Goal: Task Accomplishment & Management: Manage account settings

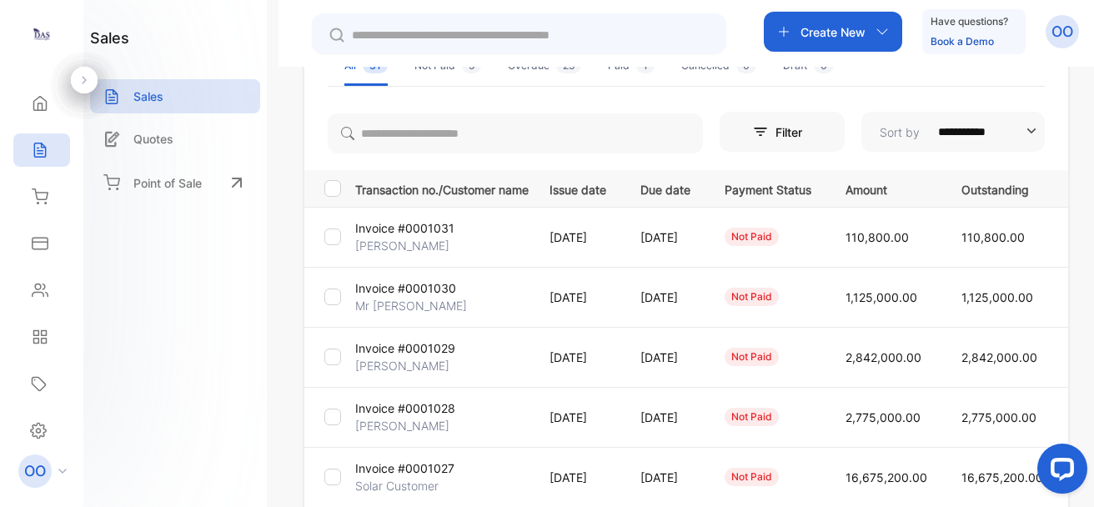
scroll to position [140, 0]
click at [919, 360] on span "2,842,000.00" at bounding box center [883, 355] width 76 height 14
click at [904, 416] on span "2,775,000.00" at bounding box center [882, 415] width 75 height 14
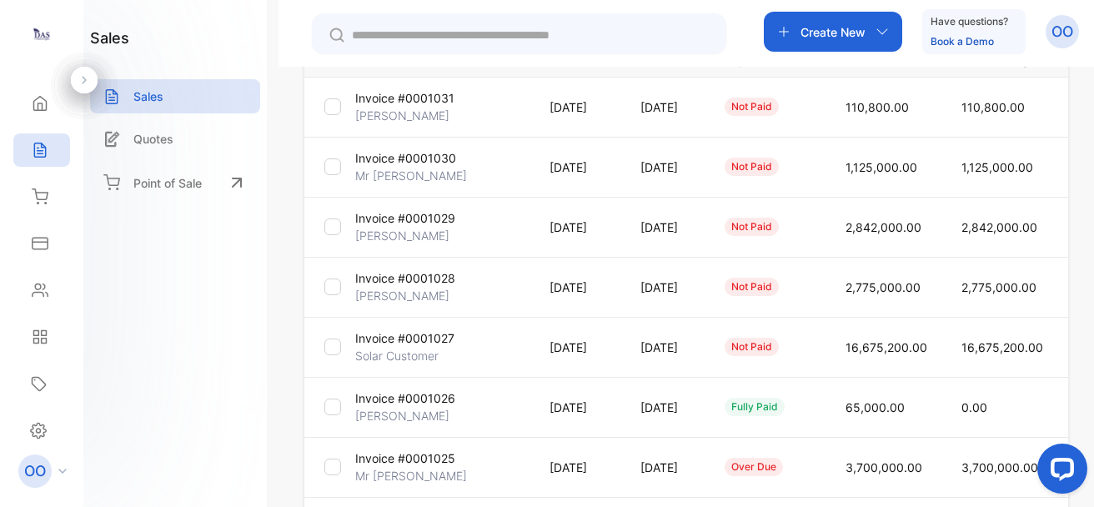
scroll to position [255, 0]
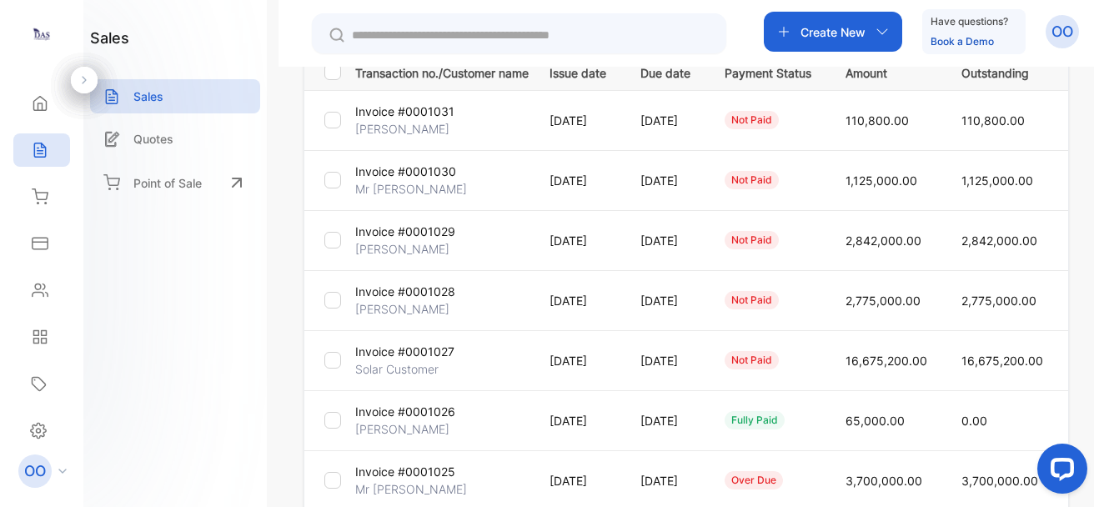
click at [825, 297] on td "not paid" at bounding box center [764, 300] width 121 height 60
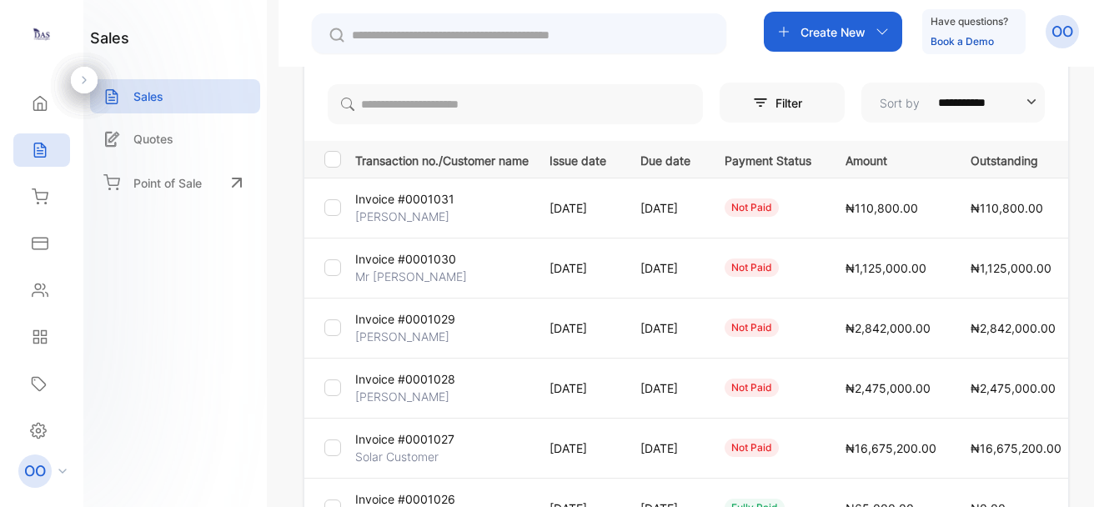
scroll to position [203, 0]
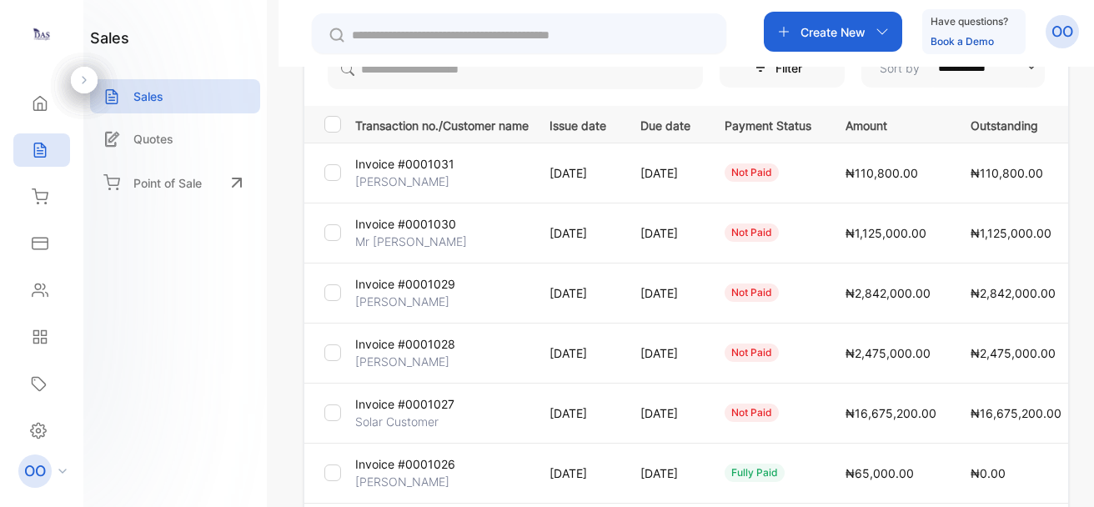
click at [908, 351] on span "₦2,475,000.00" at bounding box center [887, 353] width 85 height 14
click at [477, 365] on td "Invoice #0001028 [PERSON_NAME]" at bounding box center [438, 353] width 181 height 60
click at [408, 352] on p "Invoice #0001028" at bounding box center [405, 344] width 100 height 18
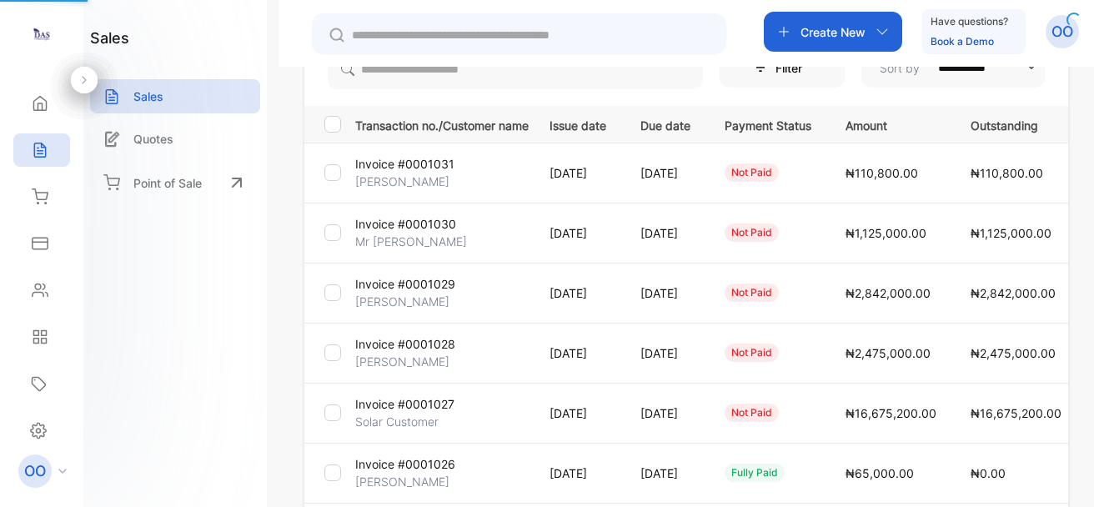
click at [408, 352] on p "Invoice #0001028" at bounding box center [405, 344] width 100 height 18
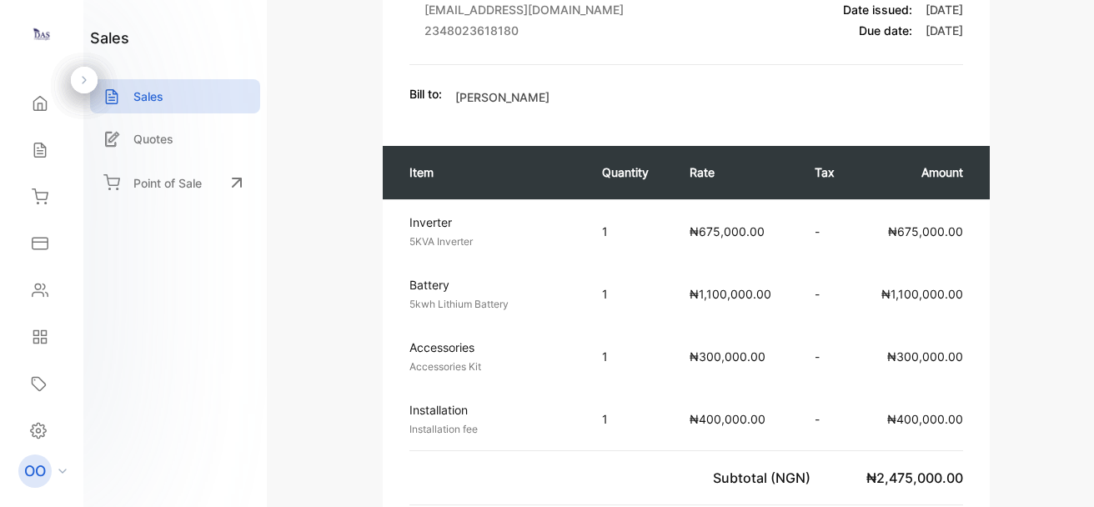
scroll to position [214, 0]
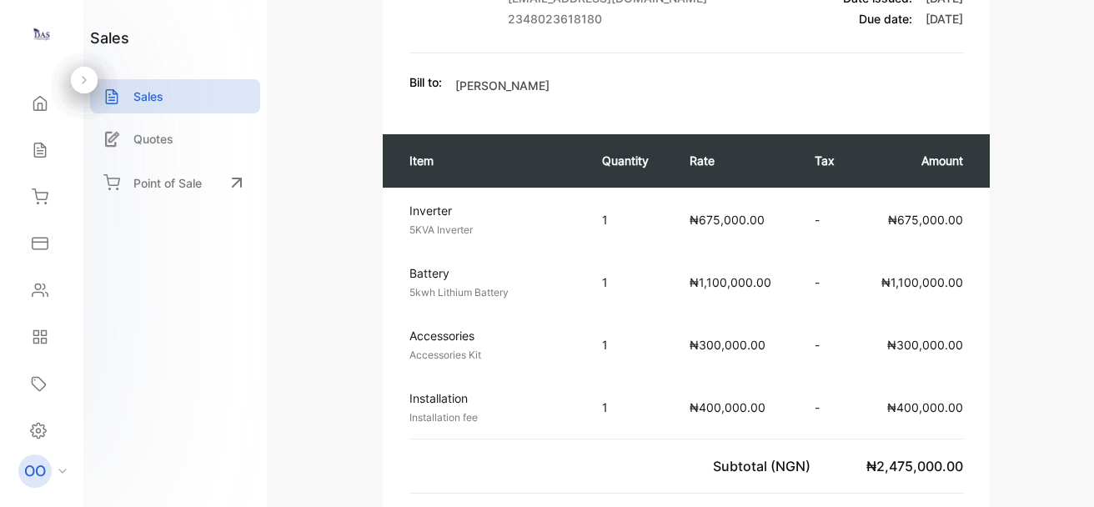
click at [1084, 233] on div "Invoice #0001028 not paid Shipping: Not Delivered Edit Invoice Actions DAS Tech…" at bounding box center [685, 253] width 815 height 507
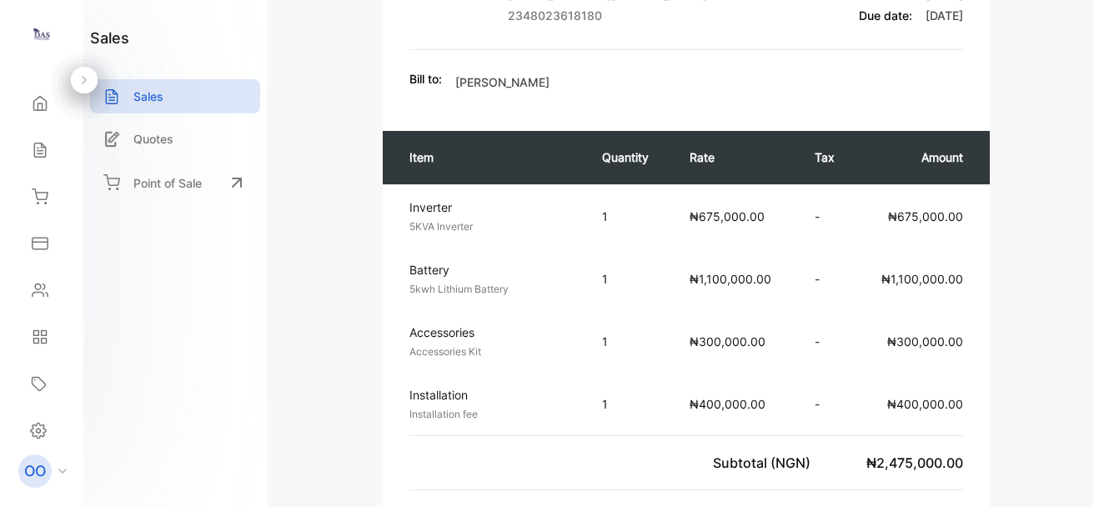
scroll to position [0, 0]
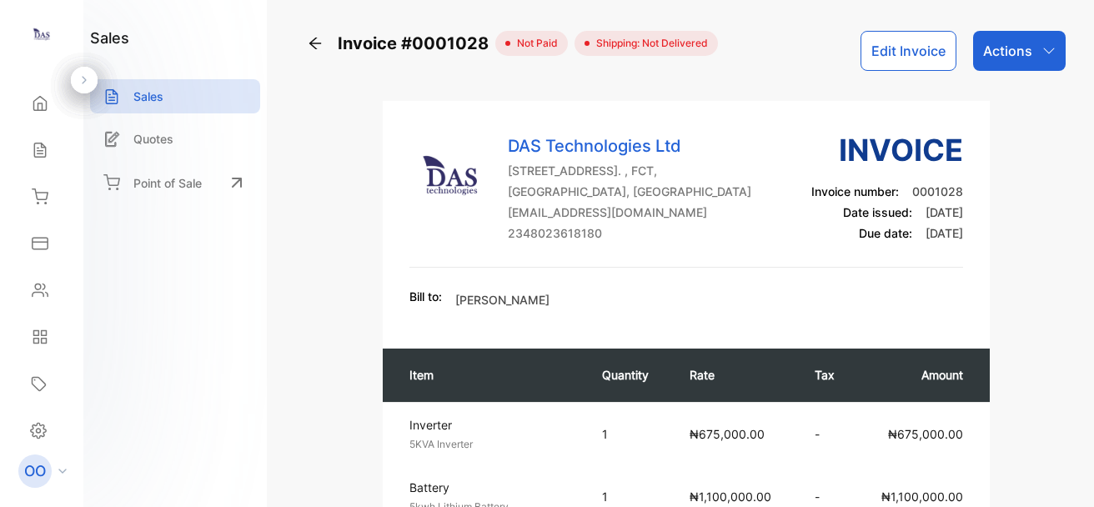
click at [1001, 38] on div "Actions" at bounding box center [1019, 51] width 93 height 40
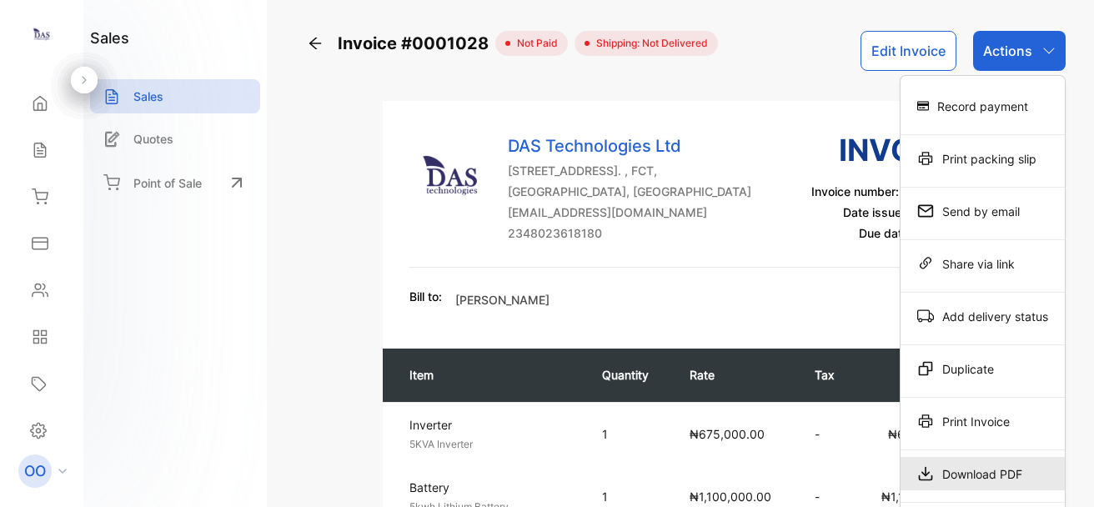
click at [979, 473] on div "Download PDF" at bounding box center [982, 473] width 164 height 33
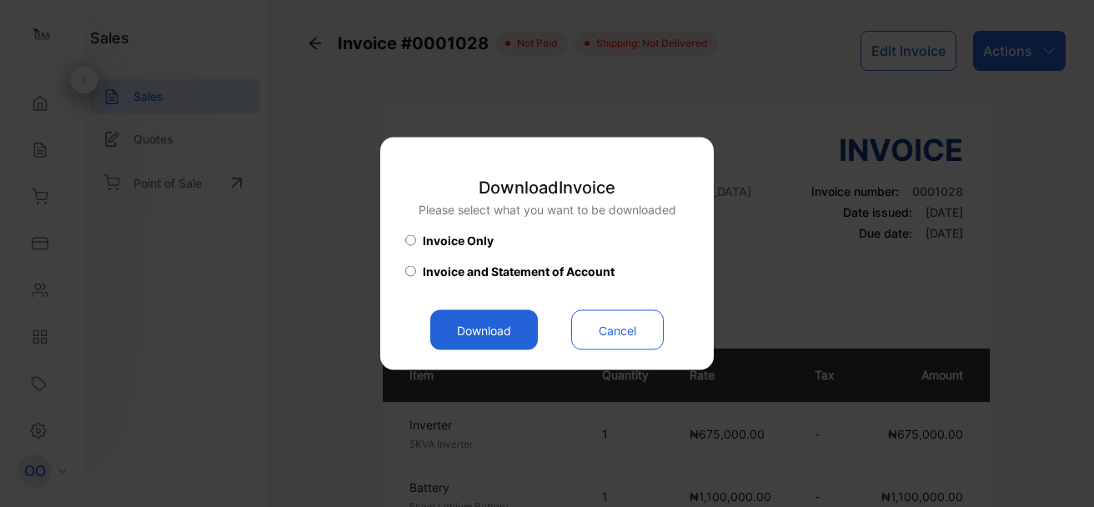
click at [453, 325] on button "Download" at bounding box center [484, 330] width 108 height 40
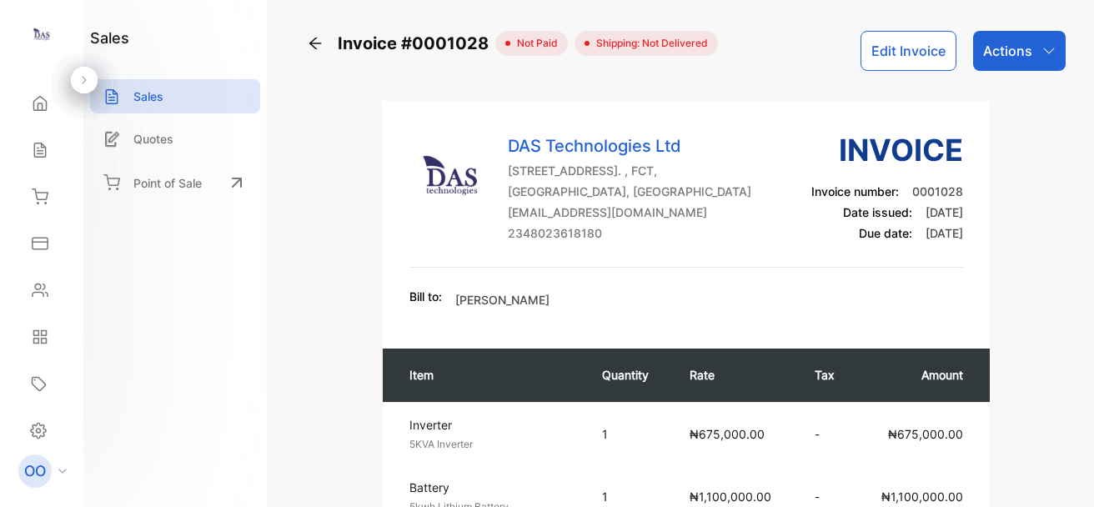
click at [751, 259] on div "DAS Technologies Ltd [STREET_ADDRESS]. , FCT, [GEOGRAPHIC_DATA], [GEOGRAPHIC_DA…" at bounding box center [686, 198] width 554 height 140
click at [318, 47] on icon at bounding box center [315, 43] width 17 height 17
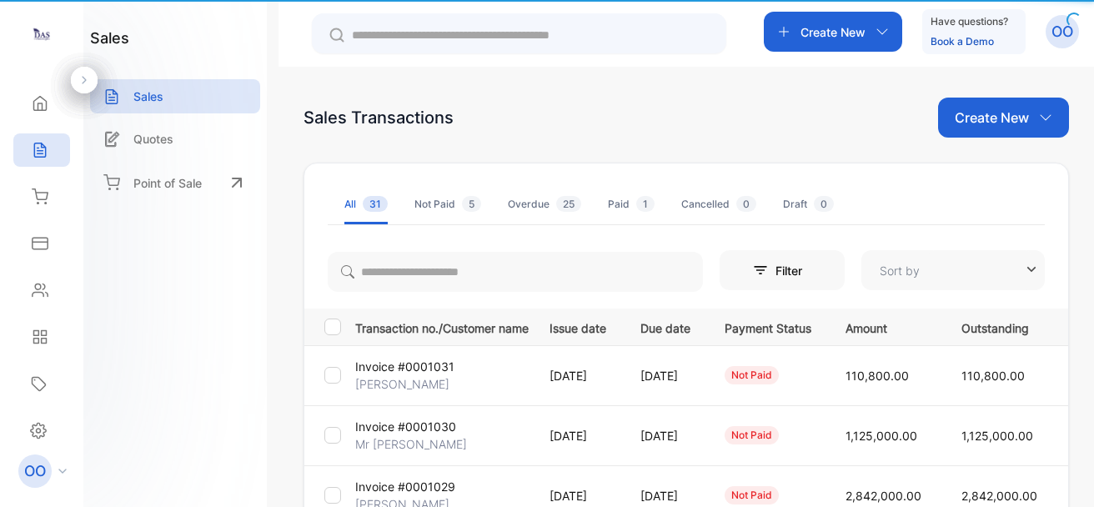
type input "**********"
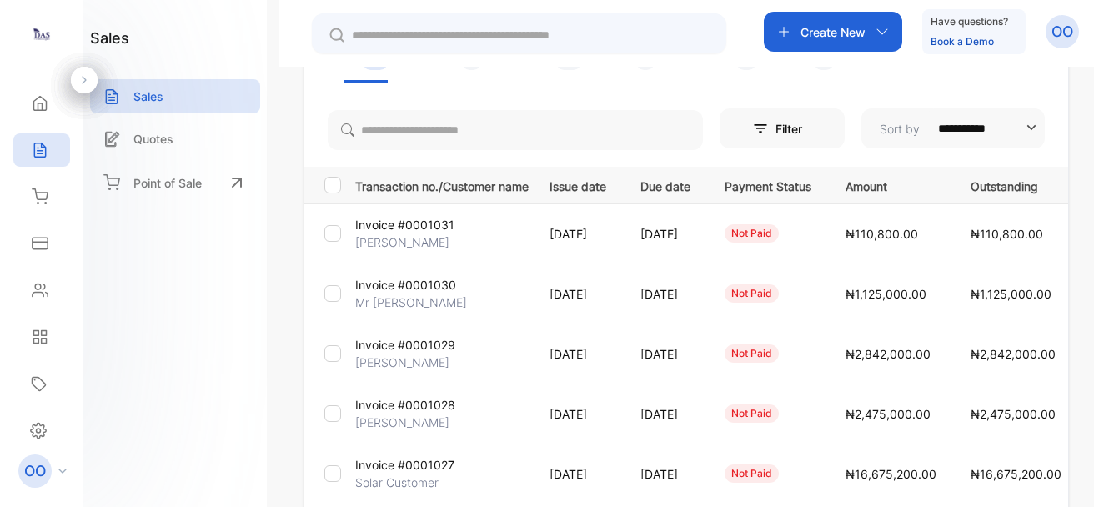
scroll to position [264, 0]
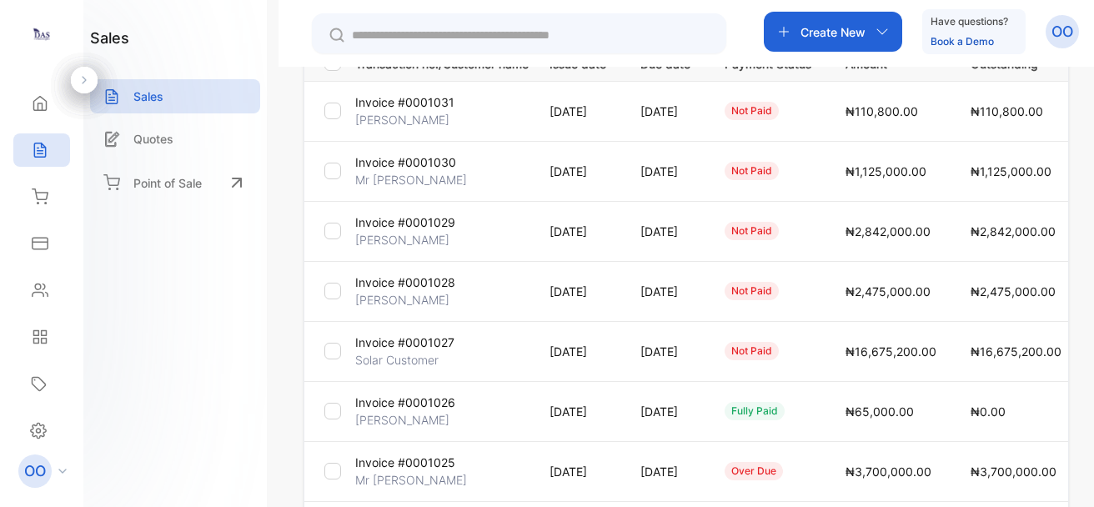
click at [873, 236] on td "₦2,842,000.00" at bounding box center [887, 231] width 125 height 60
click at [671, 224] on p "[DATE]" at bounding box center [665, 232] width 50 height 18
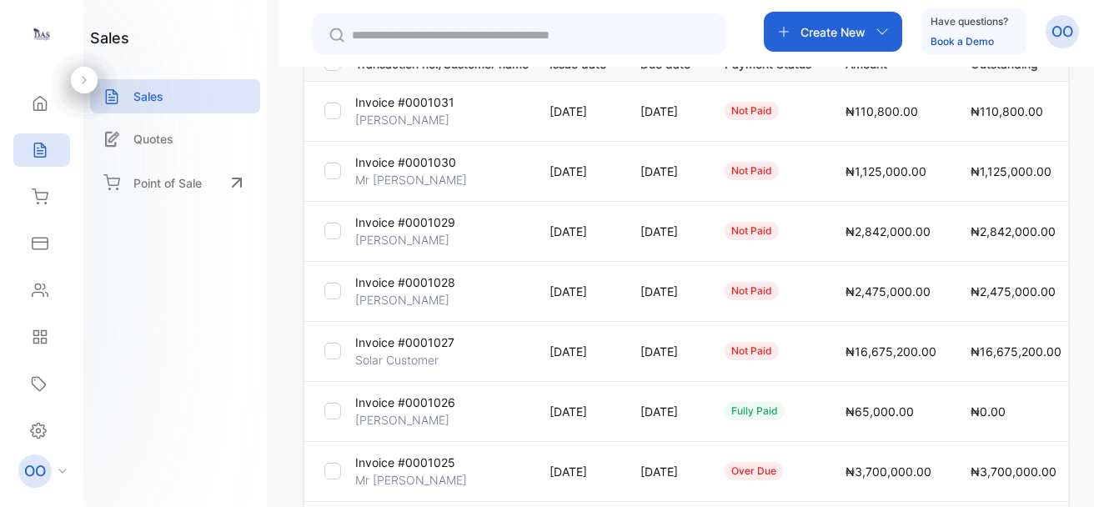
click at [400, 236] on p "[PERSON_NAME]" at bounding box center [402, 240] width 94 height 18
click at [447, 240] on td "Invoice #0001029 [PERSON_NAME]" at bounding box center [438, 231] width 181 height 60
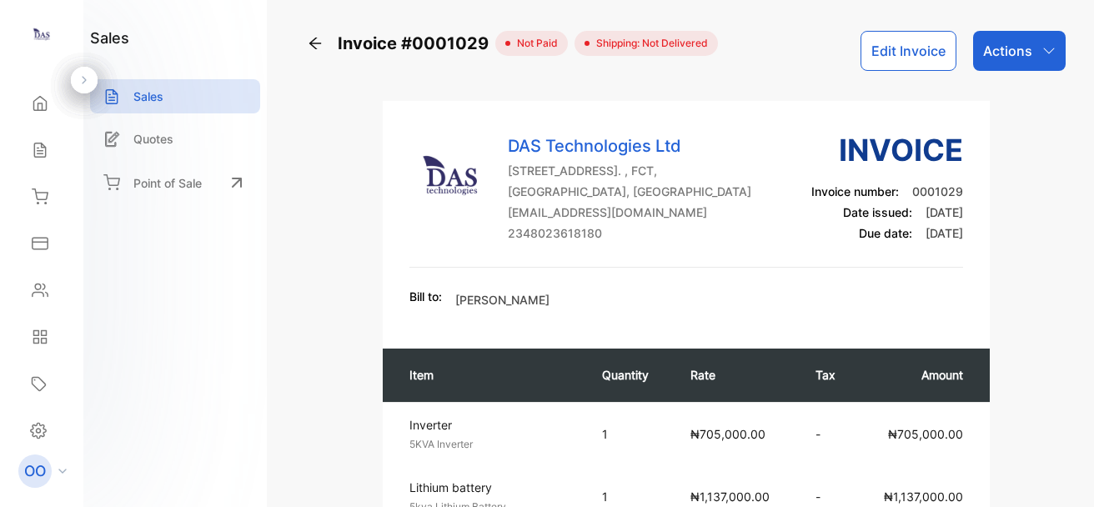
click at [927, 43] on button "Edit Invoice" at bounding box center [908, 51] width 96 height 40
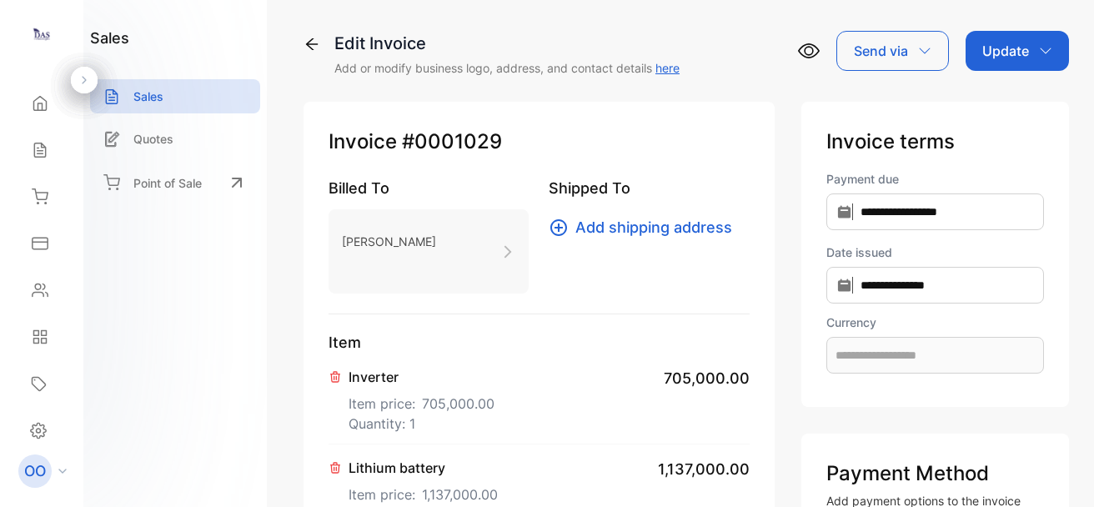
type input "**********"
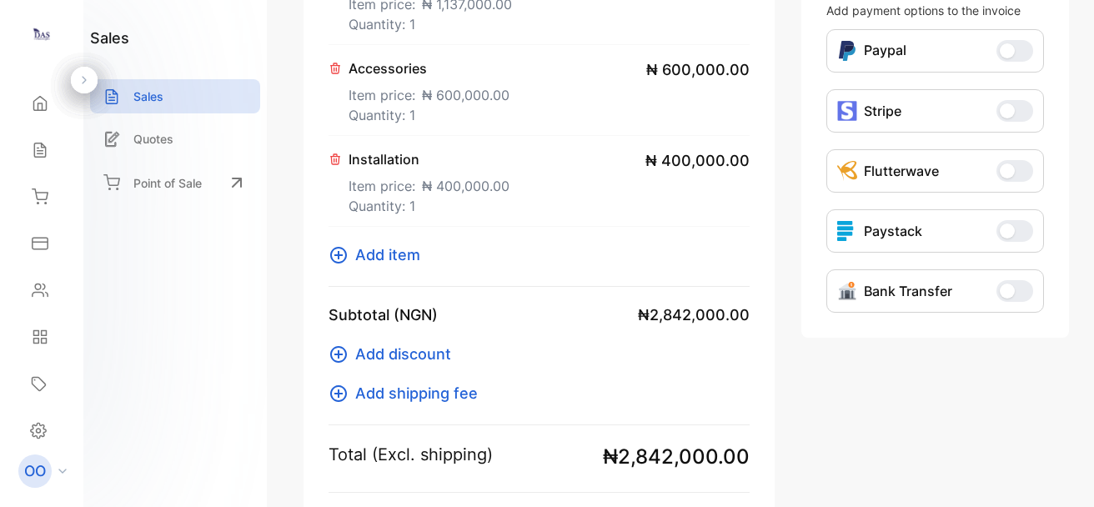
scroll to position [547, 0]
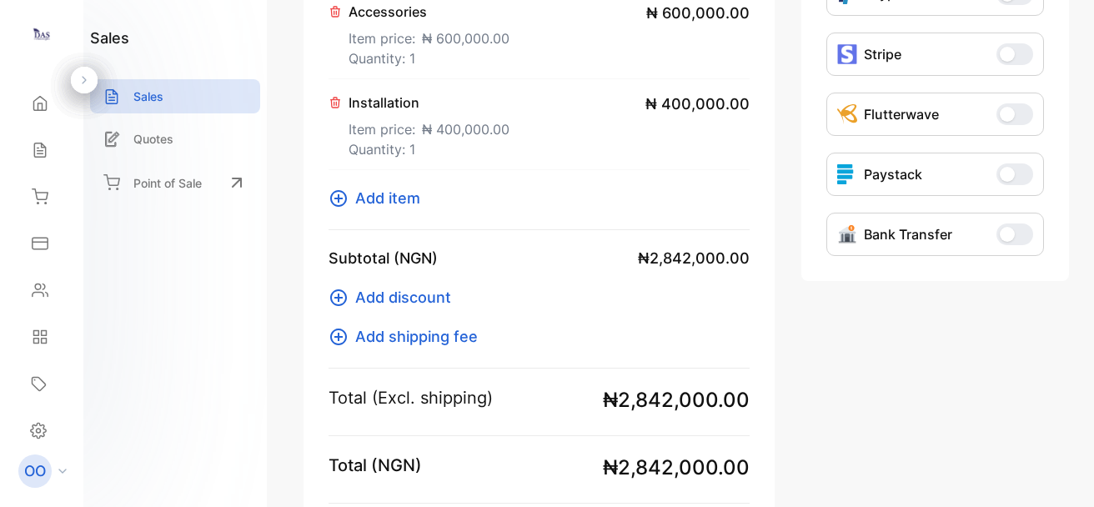
click at [662, 14] on span "₦ 600,000.00" at bounding box center [697, 13] width 103 height 23
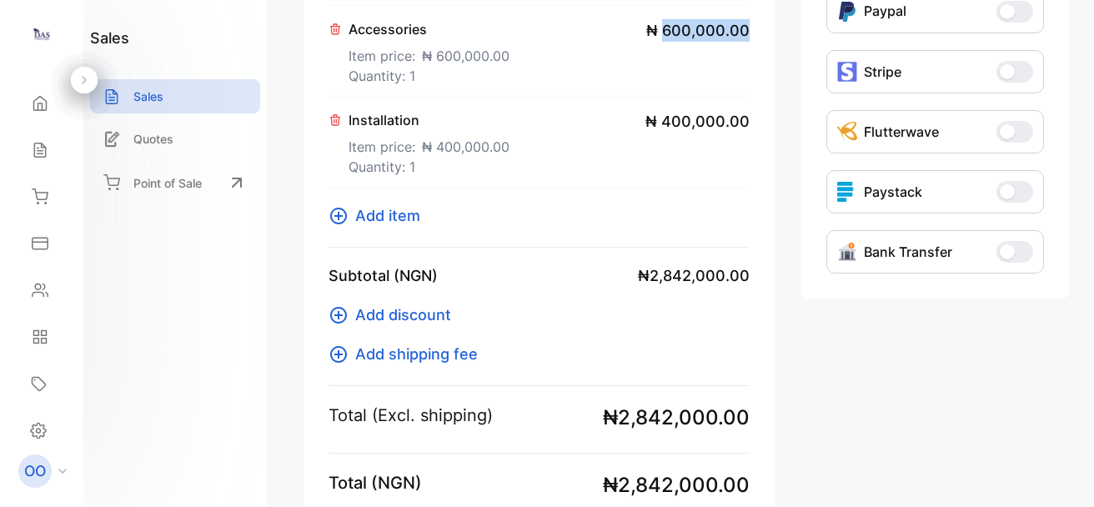
click at [662, 14] on div "Item Inverter Item price: ₦ 705,000.00 Quantity: 1 ₦ 705,000.00 Lithium battery…" at bounding box center [538, 25] width 421 height 446
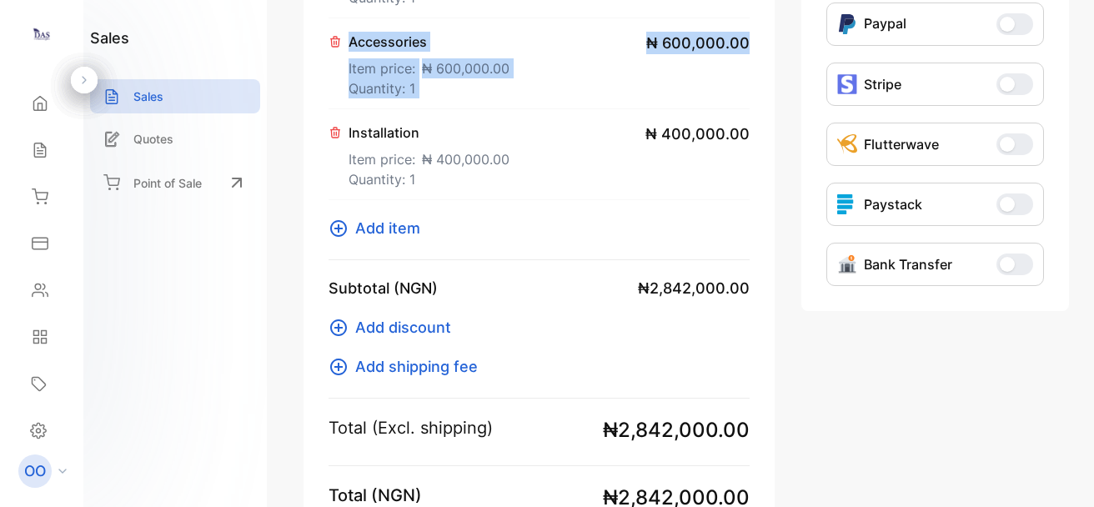
click at [650, 55] on div "Accessories Item price: ₦ 600,000.00 Quantity: 1 ₦ 600,000.00" at bounding box center [538, 63] width 421 height 91
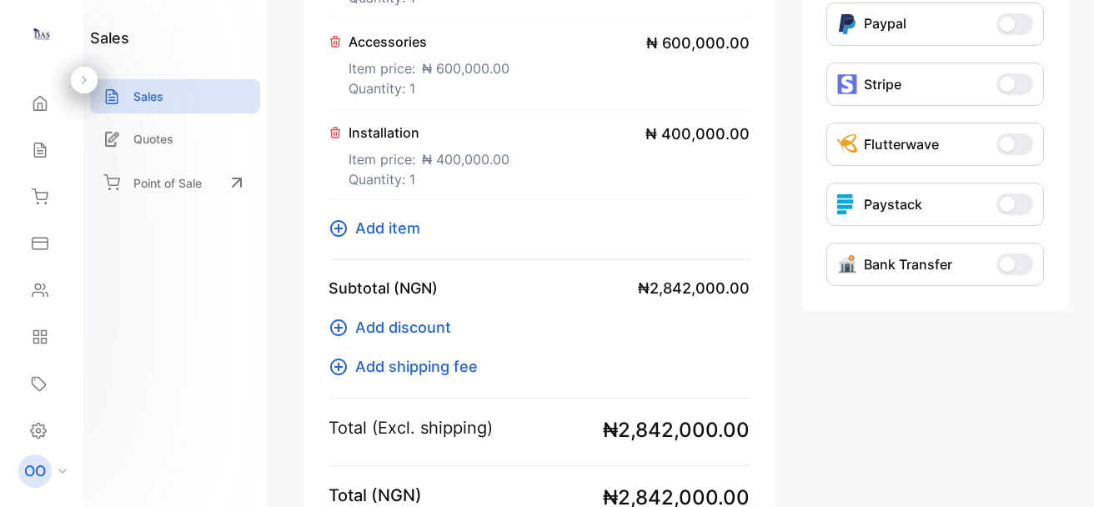
click at [428, 59] on span "₦ 600,000.00" at bounding box center [466, 68] width 88 height 20
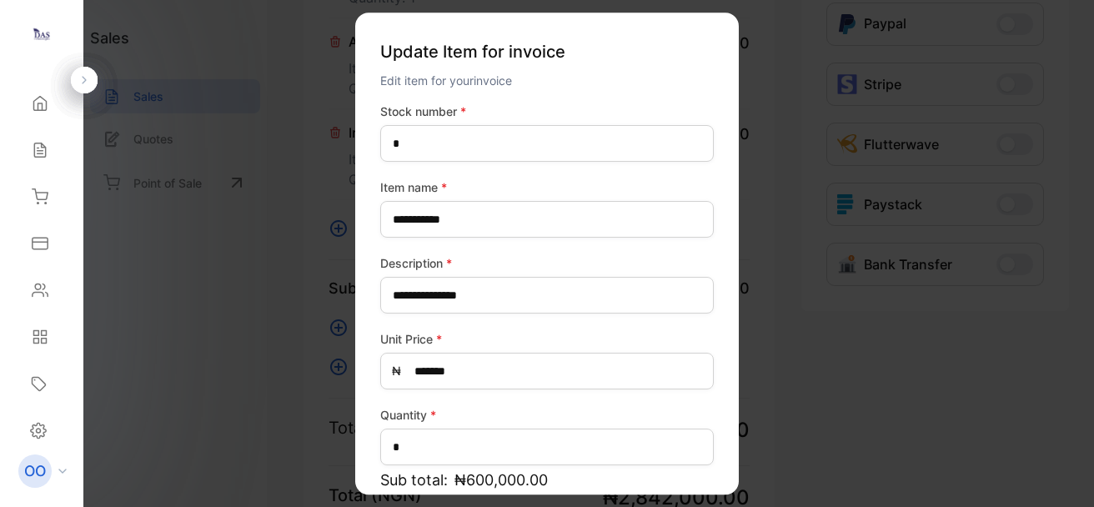
click at [428, 59] on p "Update Item for invoice" at bounding box center [546, 52] width 333 height 38
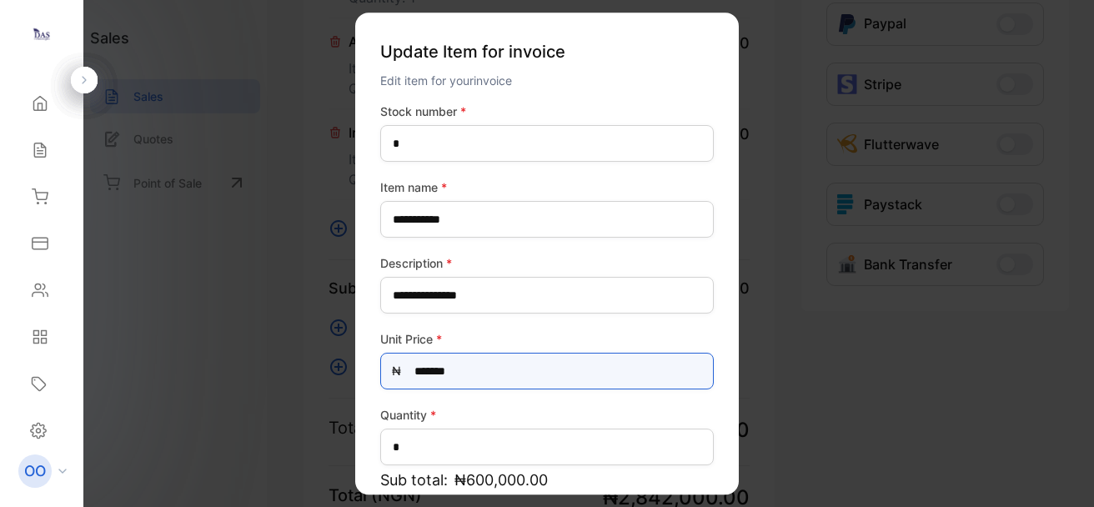
click at [423, 377] on Price-inputprice "*******" at bounding box center [546, 371] width 333 height 37
type Price-inputprice "*"
type Price-inputprice "*******"
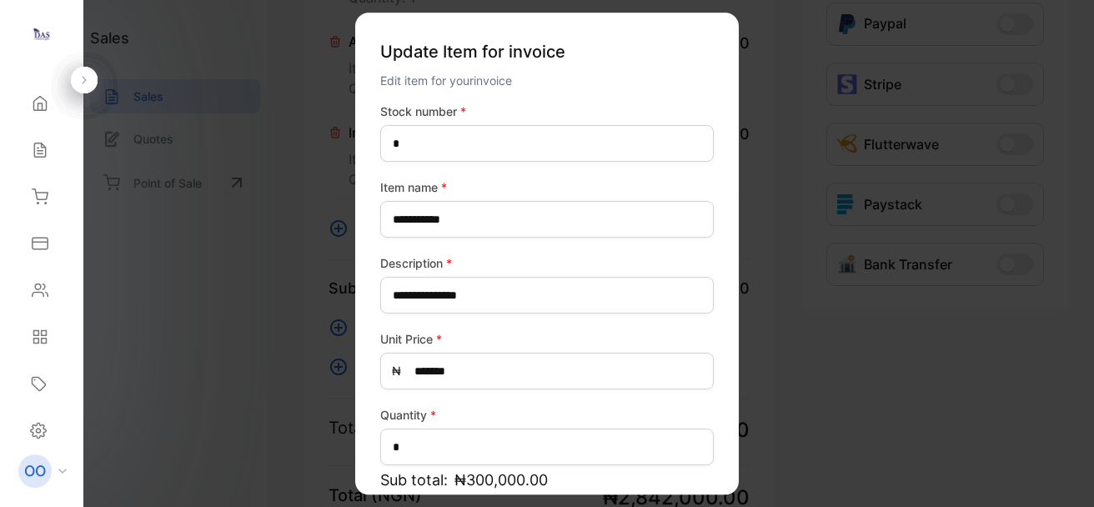
click at [560, 422] on label "Quantity *" at bounding box center [546, 415] width 333 height 18
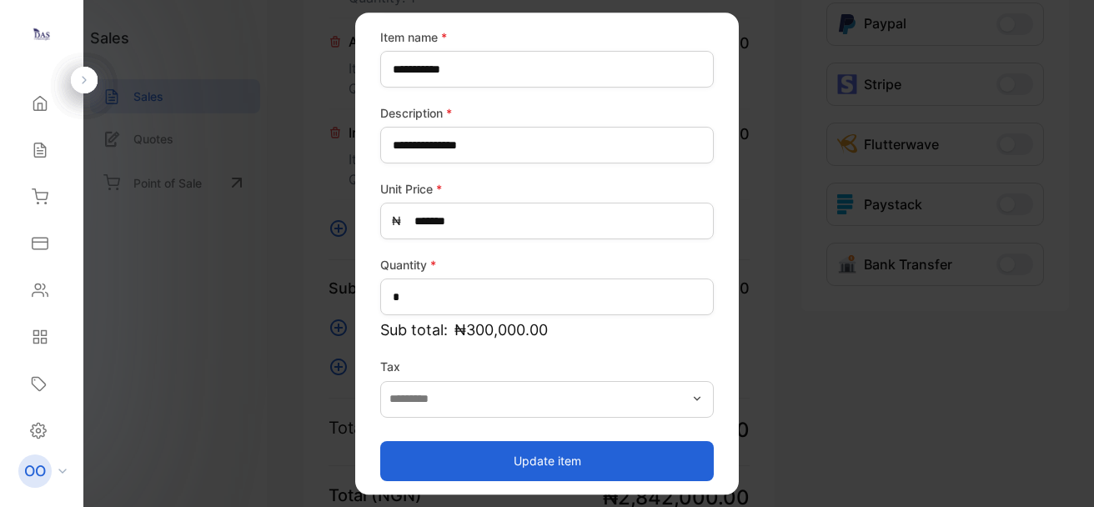
scroll to position [157, 0]
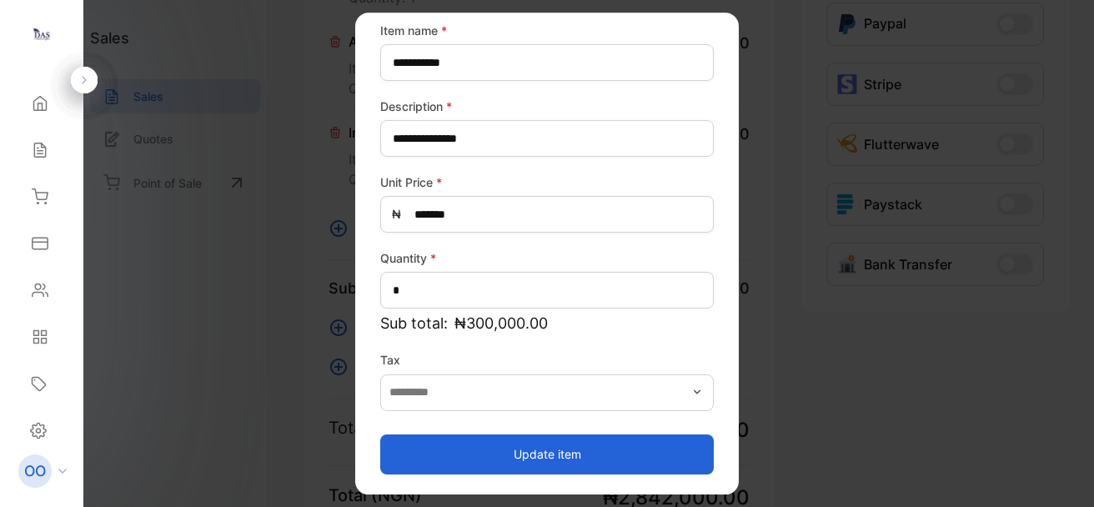
click at [574, 444] on button "Update item" at bounding box center [546, 454] width 333 height 40
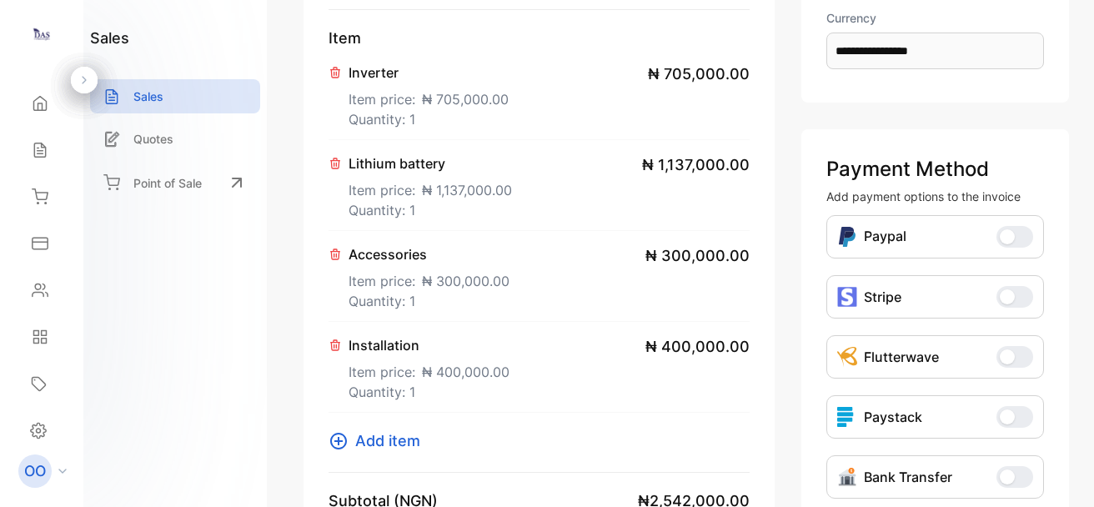
scroll to position [0, 0]
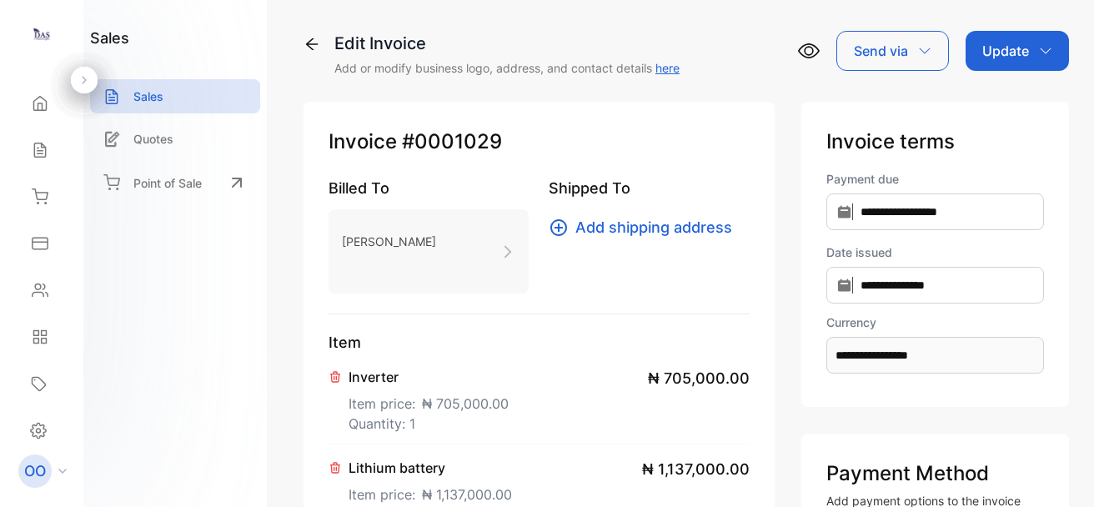
click at [1008, 53] on p "Update" at bounding box center [1005, 51] width 47 height 20
click at [1001, 109] on div "Invoice" at bounding box center [1020, 105] width 96 height 33
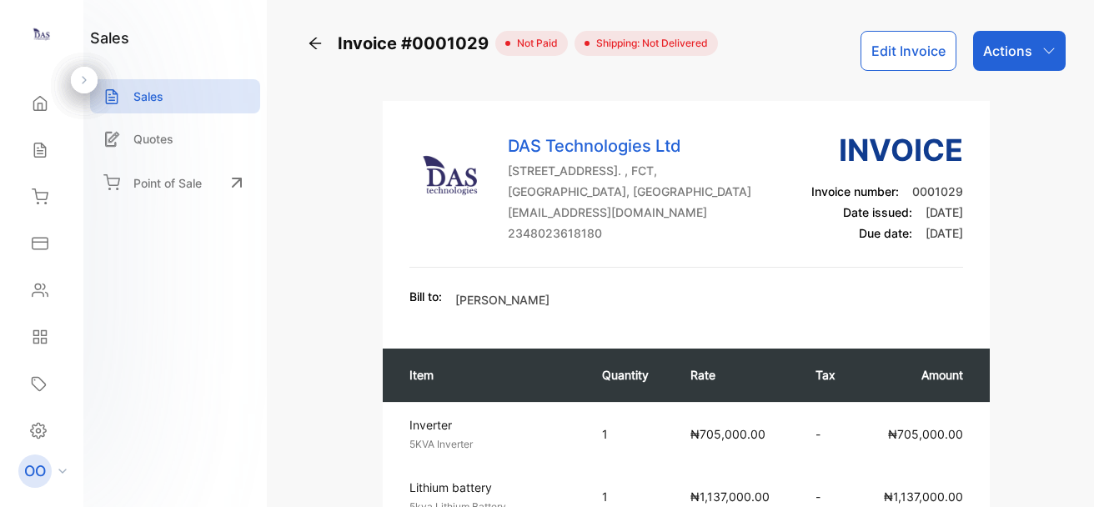
click at [308, 36] on icon at bounding box center [315, 43] width 17 height 17
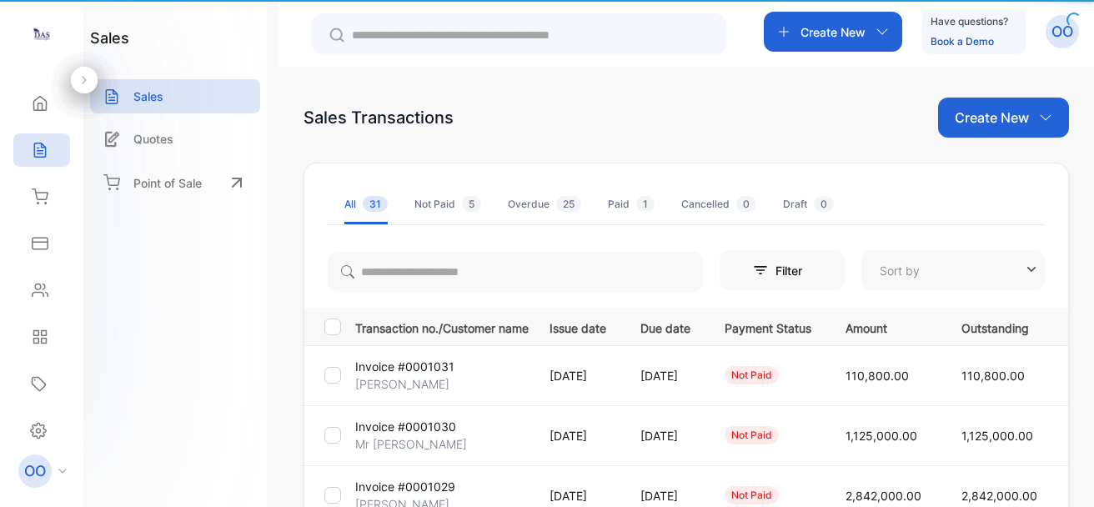
type input "**********"
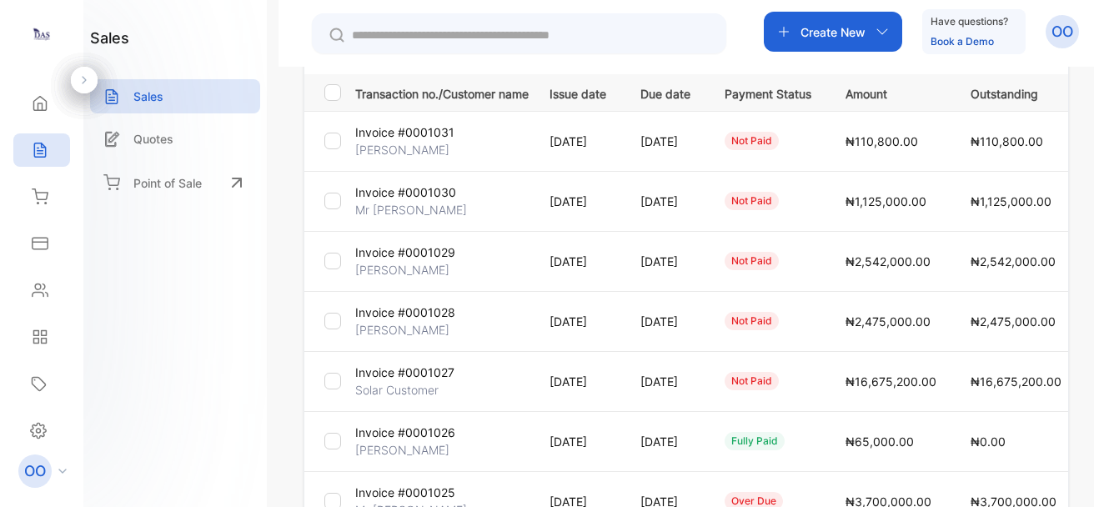
scroll to position [239, 0]
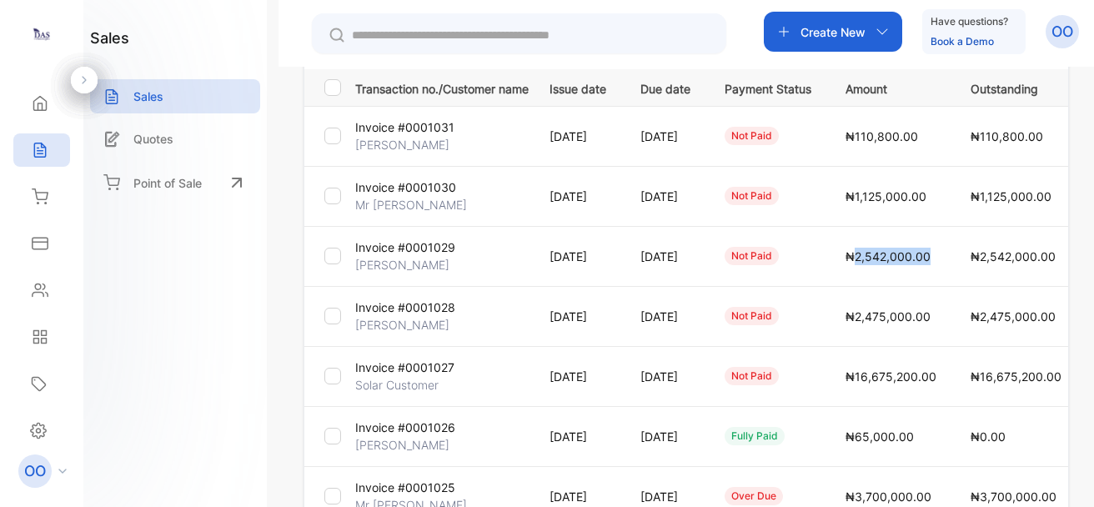
drag, startPoint x: 979, startPoint y: 258, endPoint x: 899, endPoint y: 256, distance: 79.2
click at [899, 256] on td "₦2,542,000.00" at bounding box center [887, 256] width 125 height 60
copy span "2,542,000.00"
